Goal: Task Accomplishment & Management: Complete application form

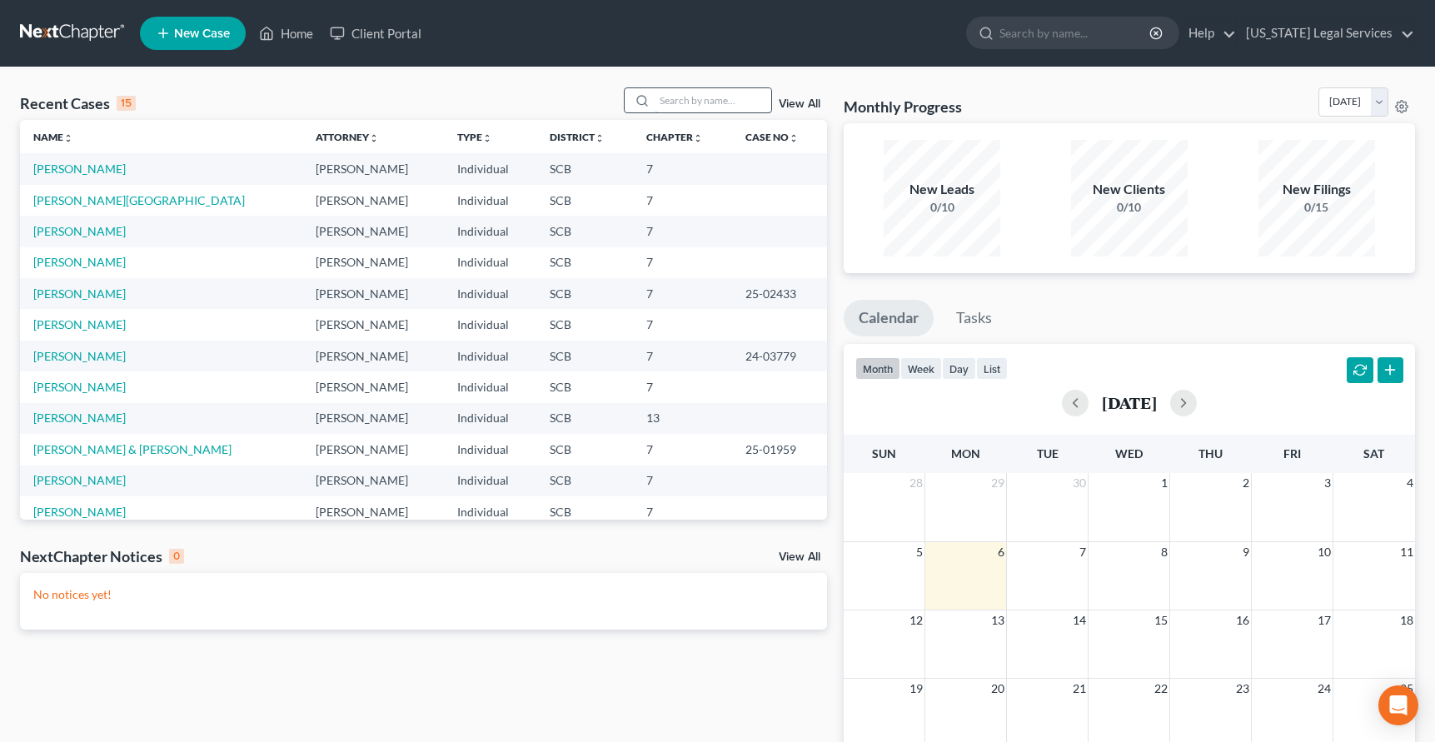
click at [686, 97] on input "search" at bounding box center [713, 100] width 117 height 24
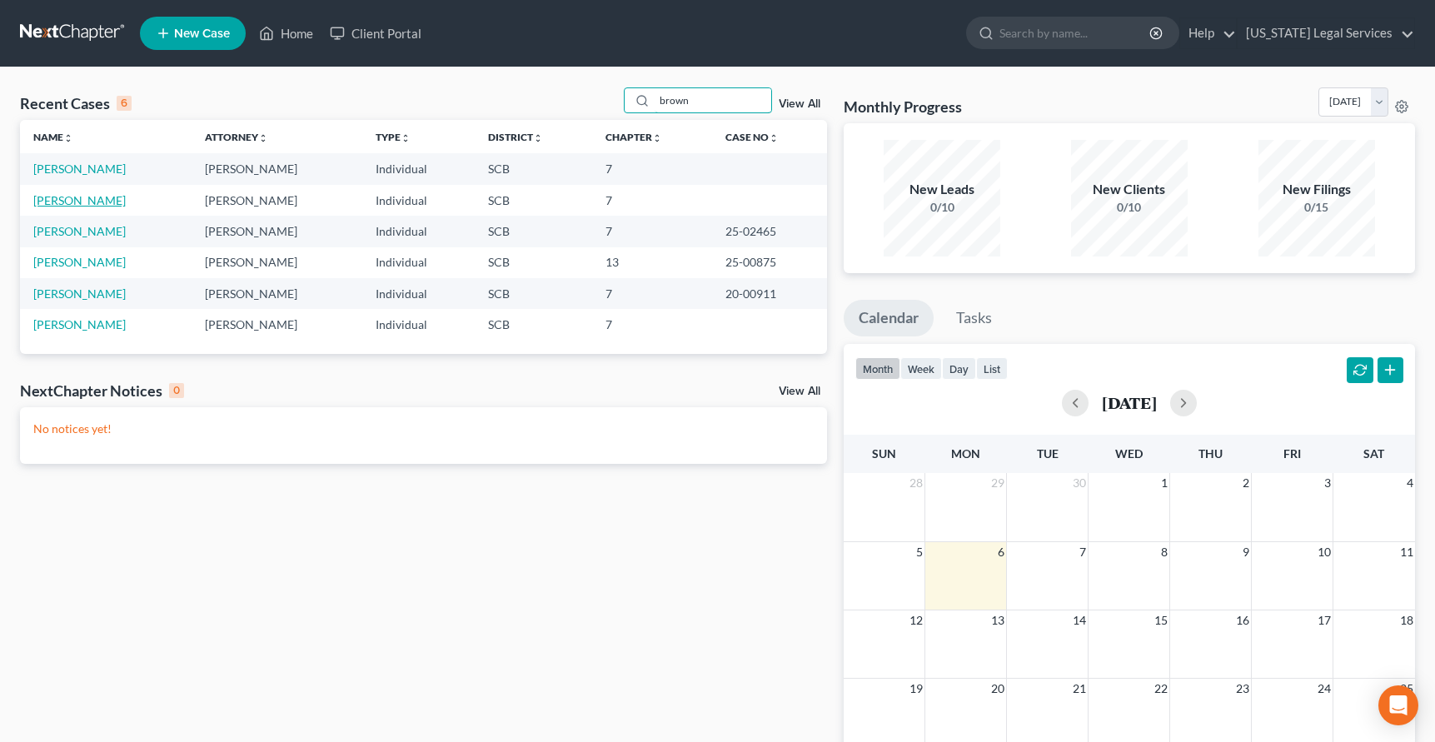
type input "brown"
click at [78, 202] on link "[PERSON_NAME]" at bounding box center [79, 200] width 92 height 14
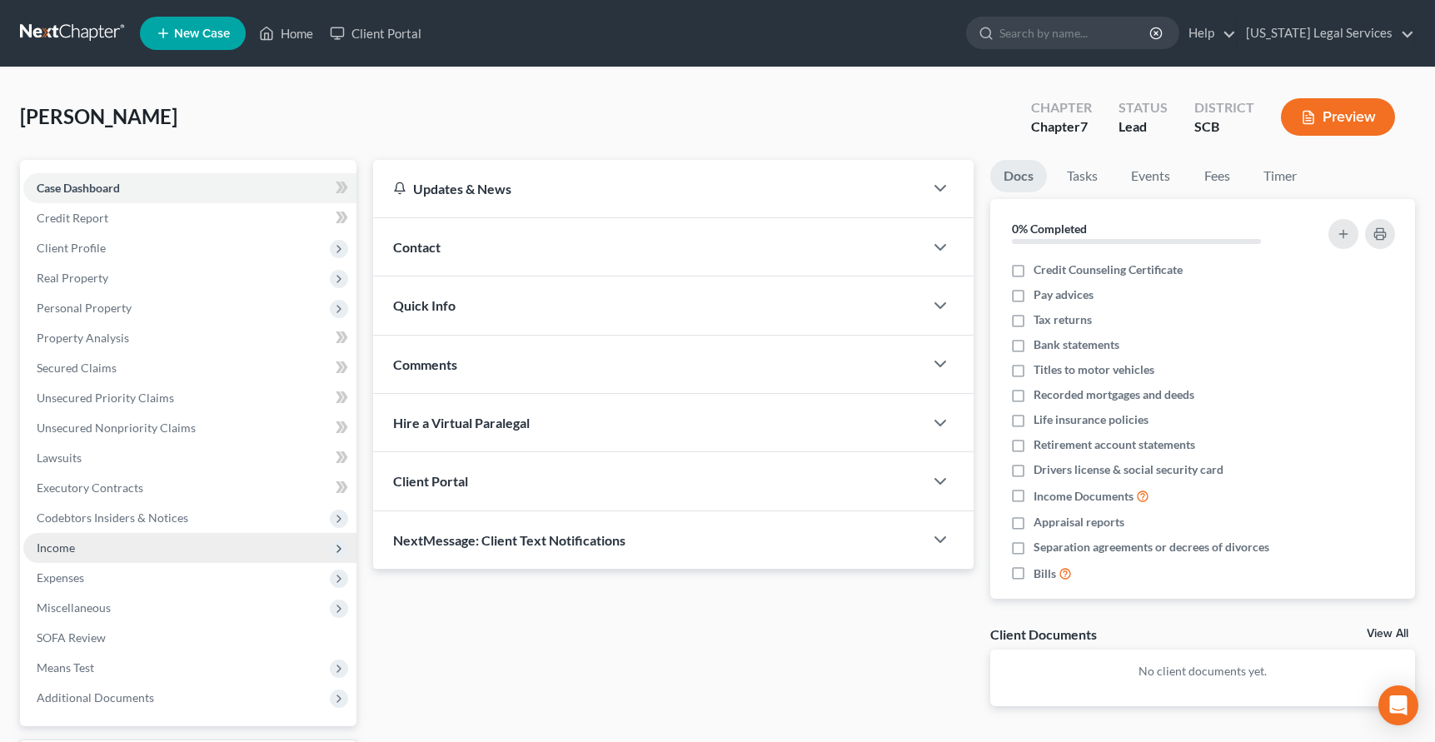
click at [73, 543] on span "Income" at bounding box center [56, 548] width 38 height 14
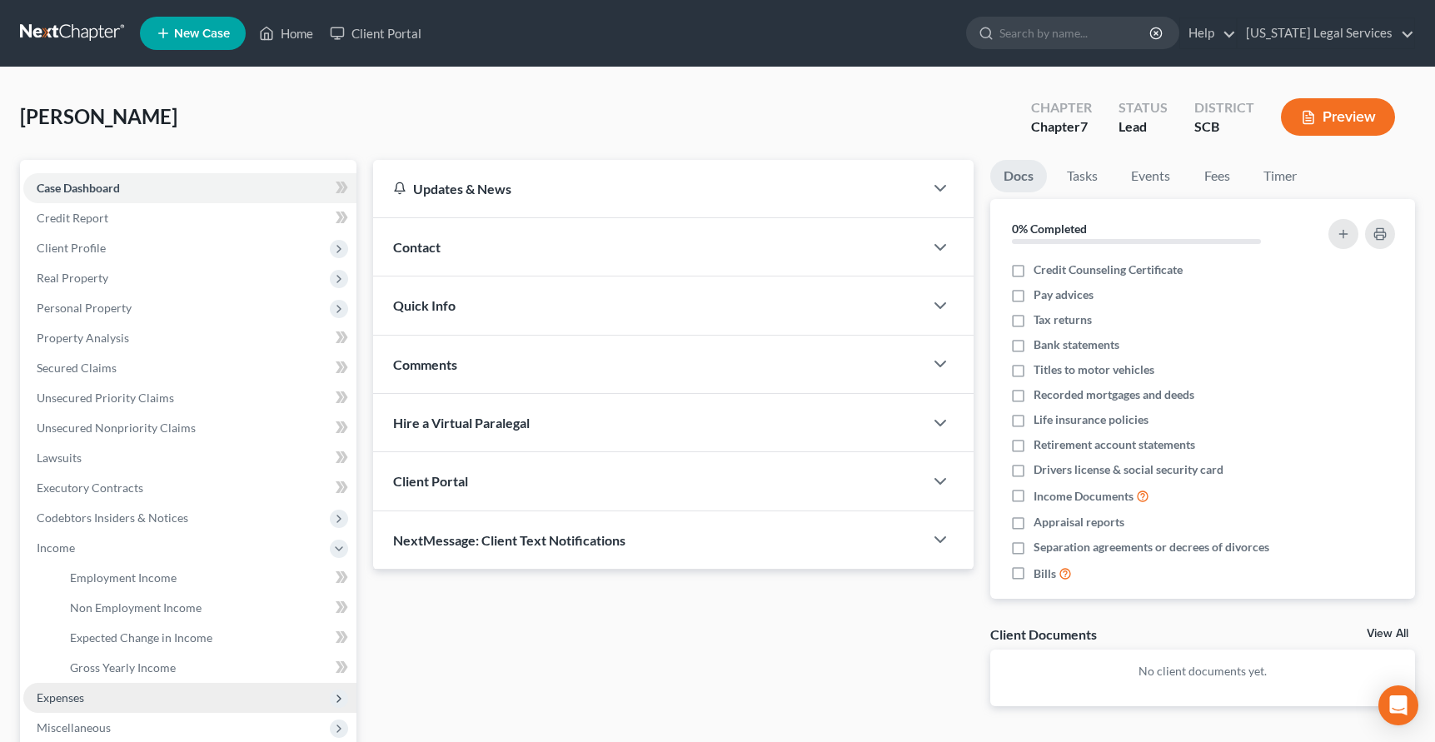
click at [72, 703] on span "Expenses" at bounding box center [60, 698] width 47 height 14
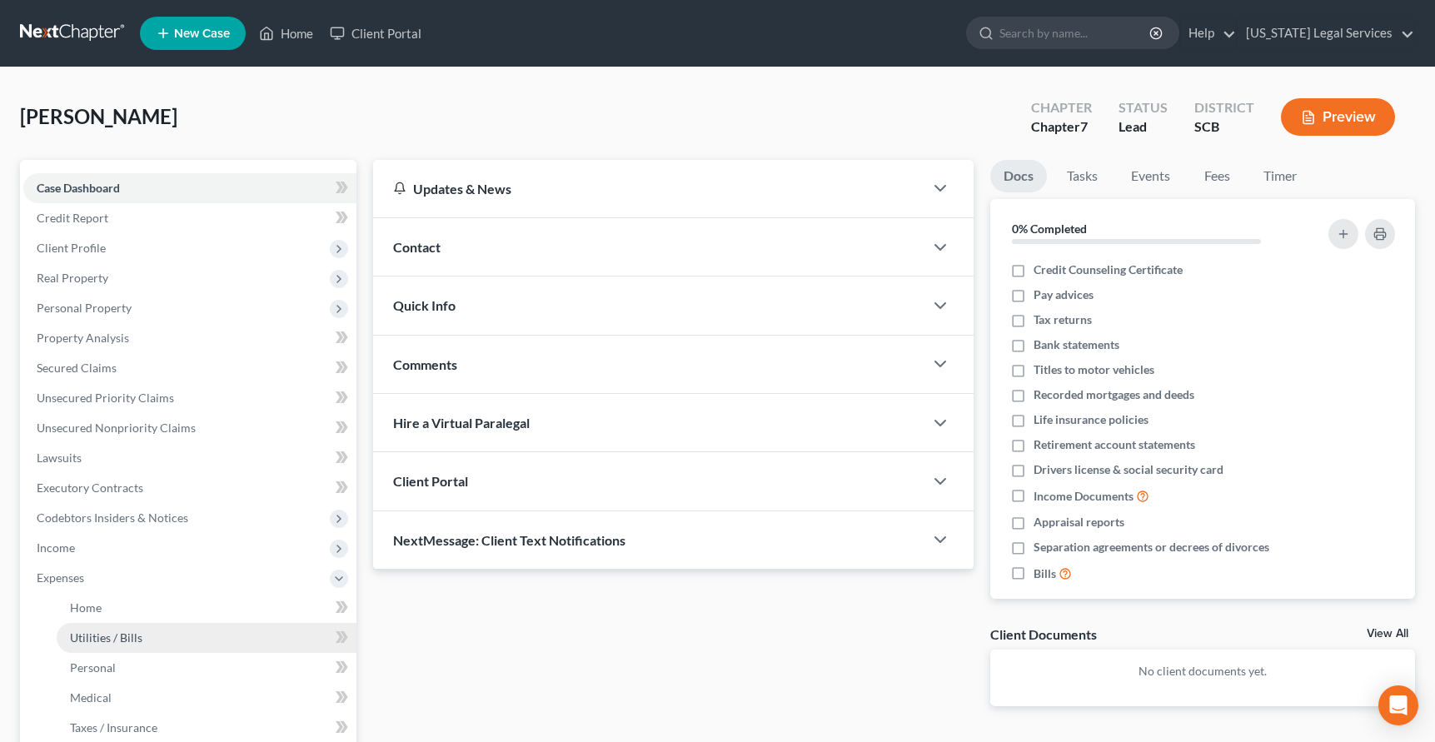
click at [93, 647] on link "Utilities / Bills" at bounding box center [207, 638] width 300 height 30
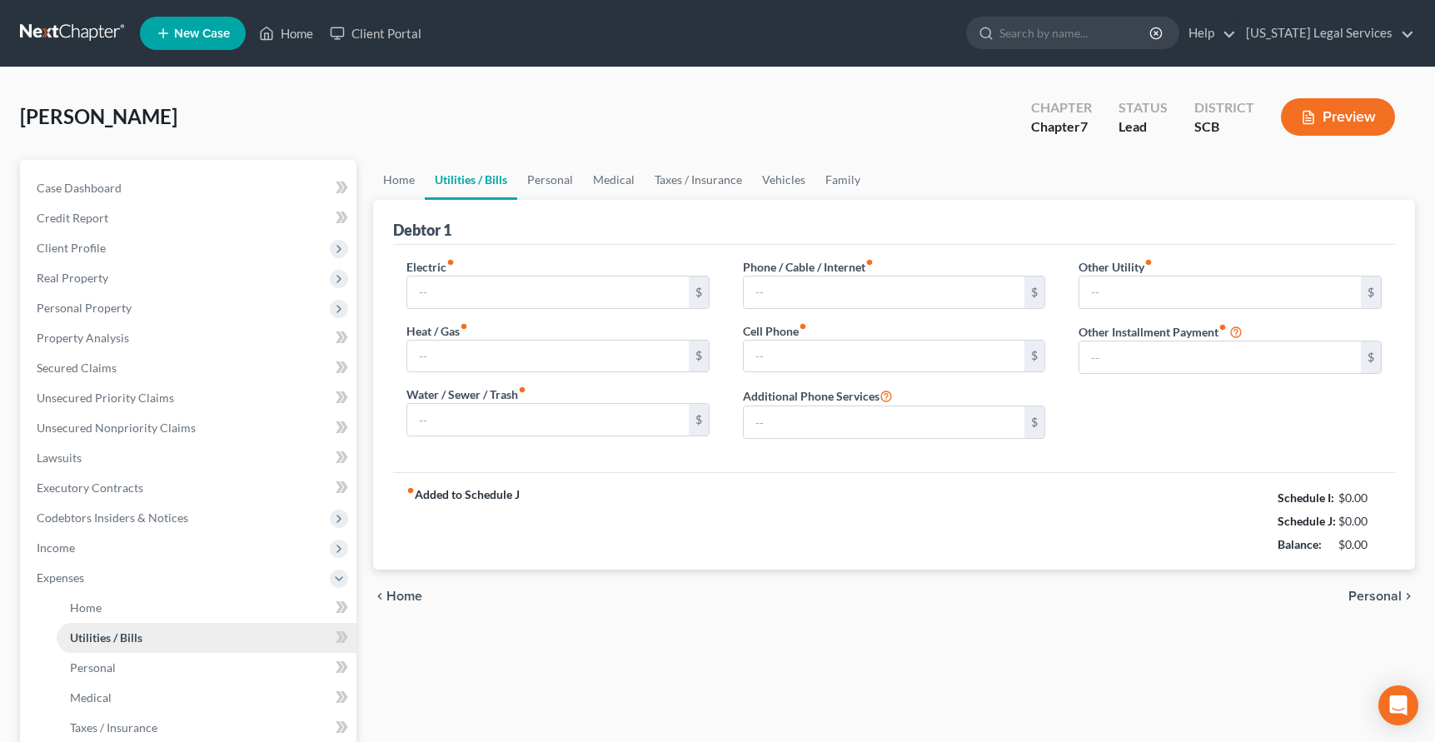
type input "420.00"
type input "0.00"
type input "100.00"
type input "0.00"
type input "60.00"
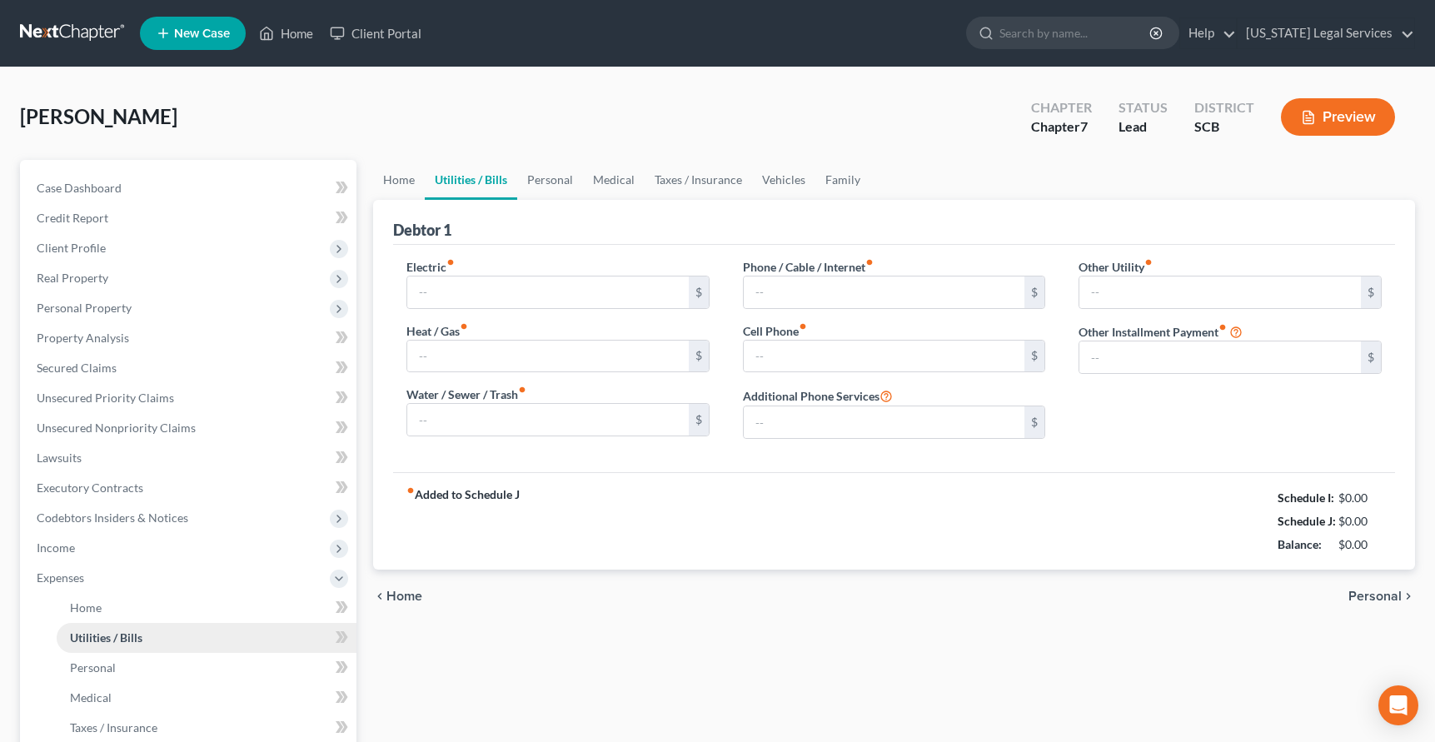
type input "0.00"
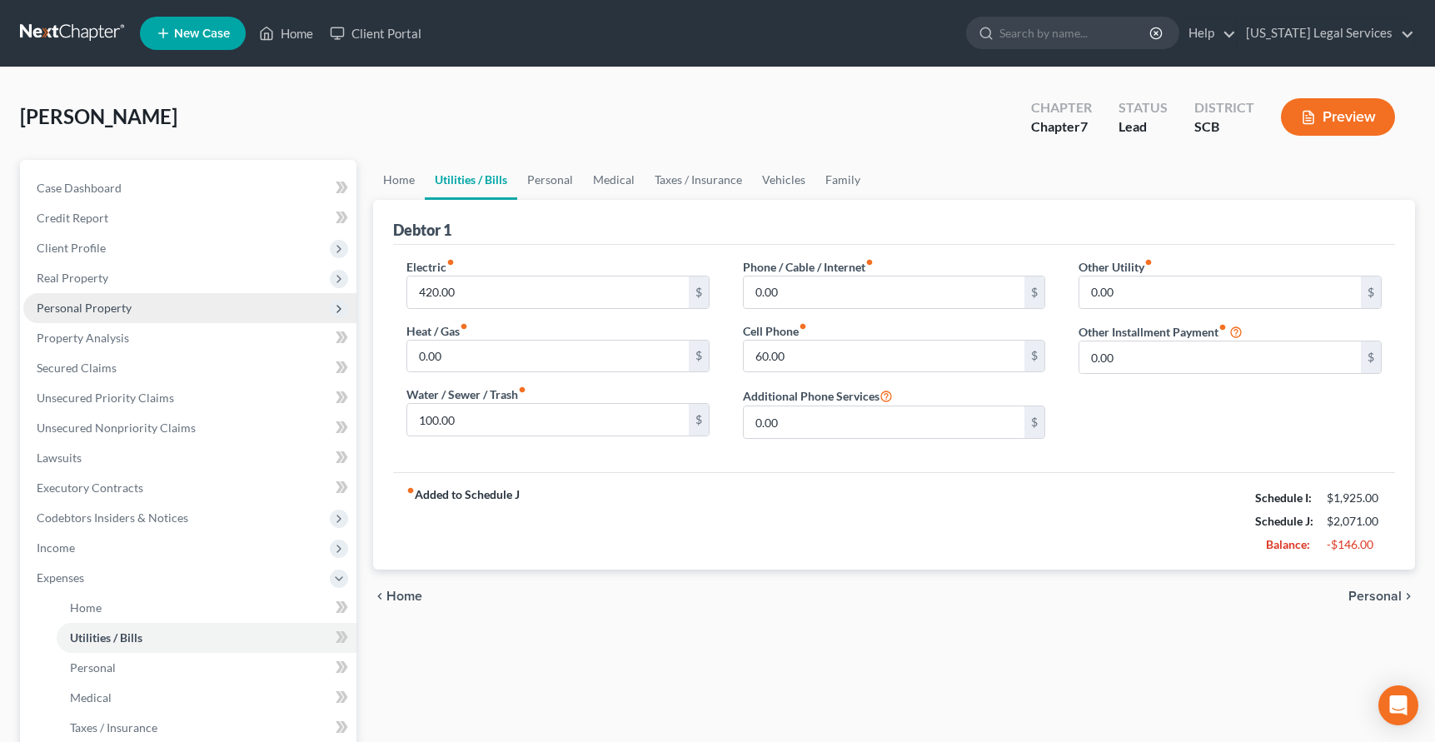
click at [91, 310] on span "Personal Property" at bounding box center [84, 308] width 95 height 14
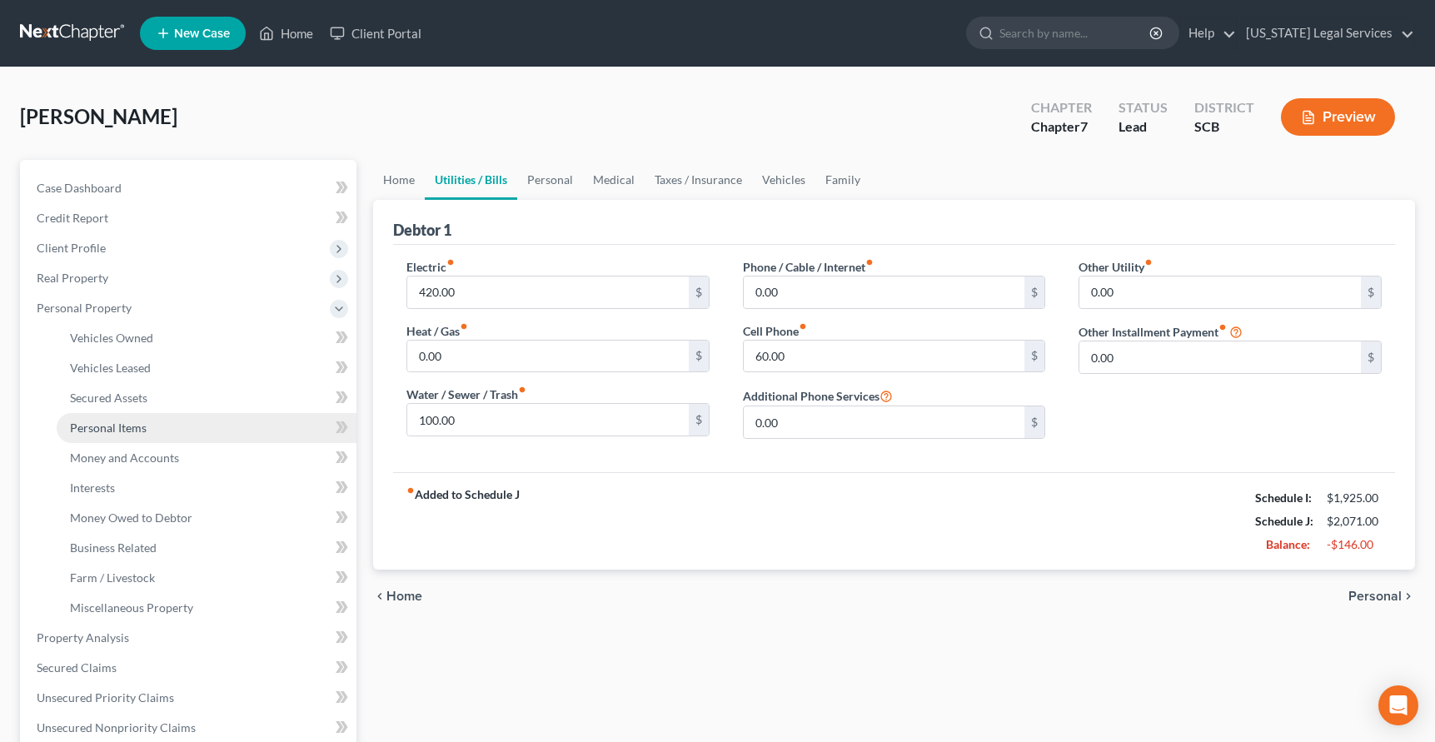
click at [99, 426] on span "Personal Items" at bounding box center [108, 428] width 77 height 14
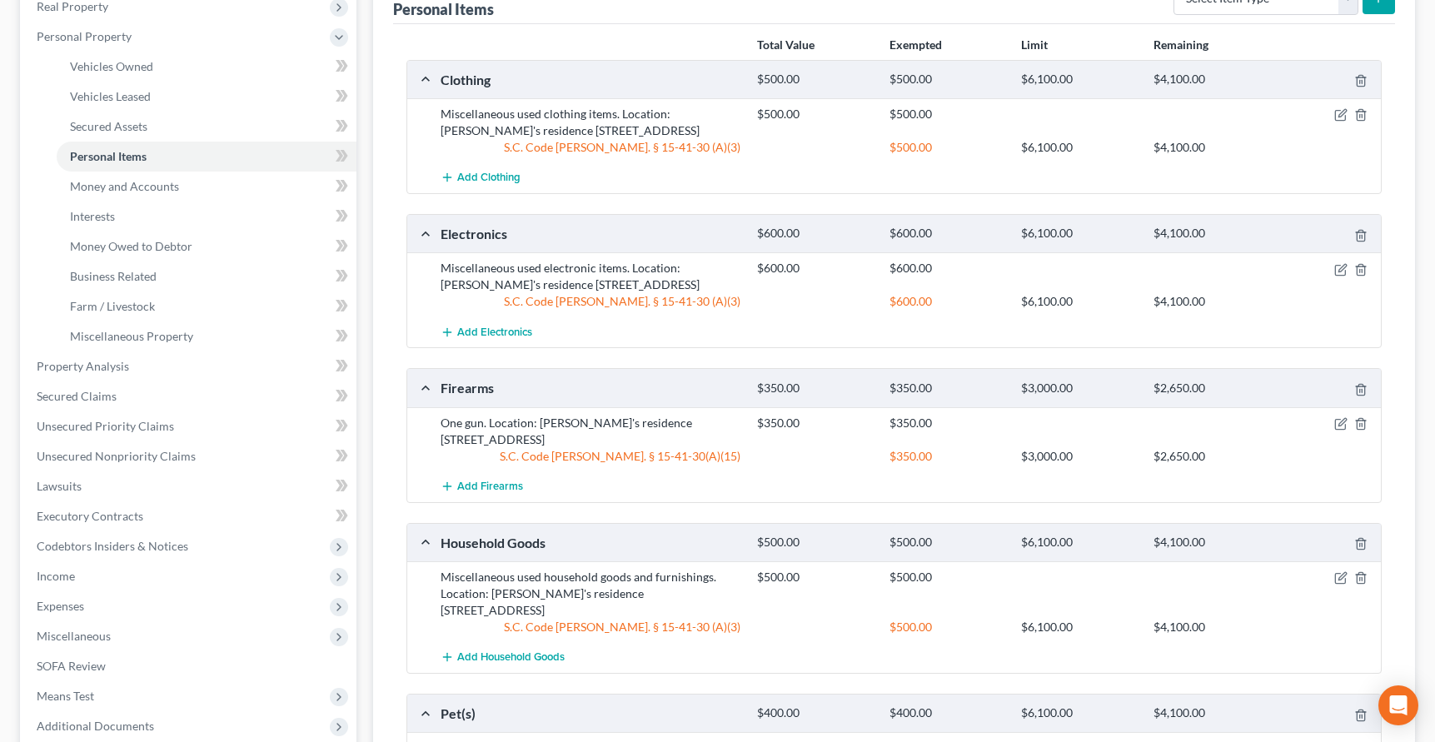
scroll to position [252, 0]
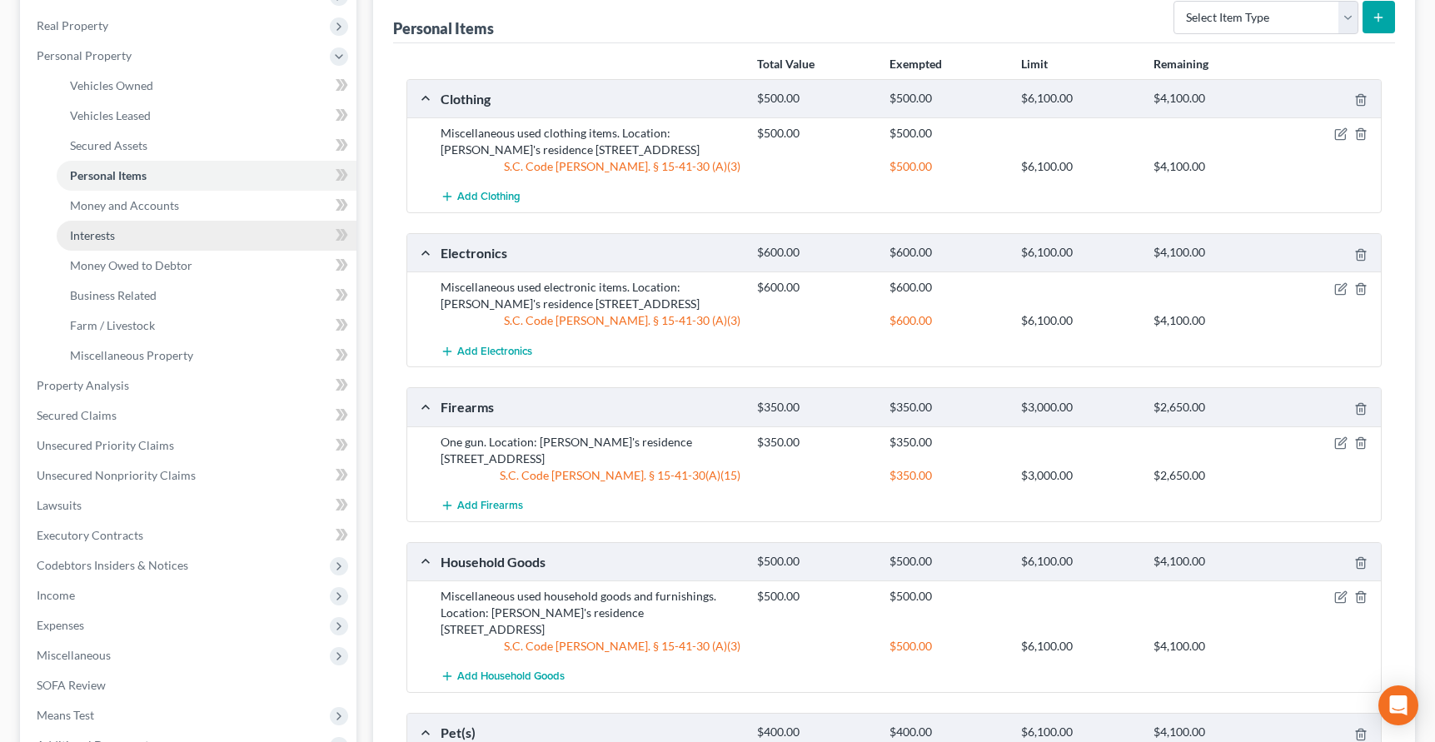
click at [93, 237] on span "Interests" at bounding box center [92, 235] width 45 height 14
